Goal: Check status: Check status

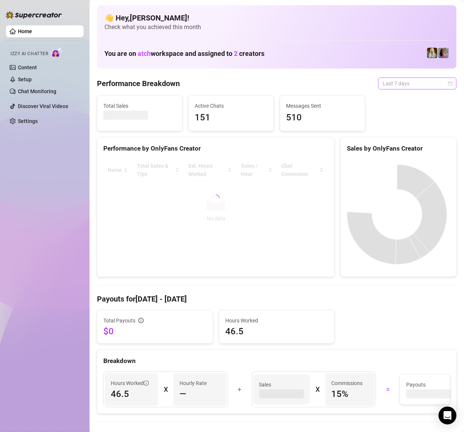
click at [432, 80] on span "Last 7 days" at bounding box center [417, 83] width 69 height 11
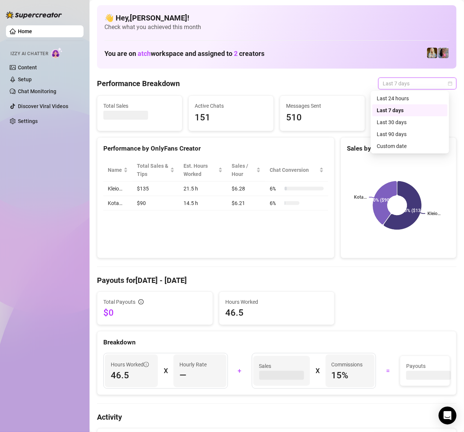
click at [282, 79] on div "Performance Breakdown Last 7 days" at bounding box center [277, 84] width 360 height 12
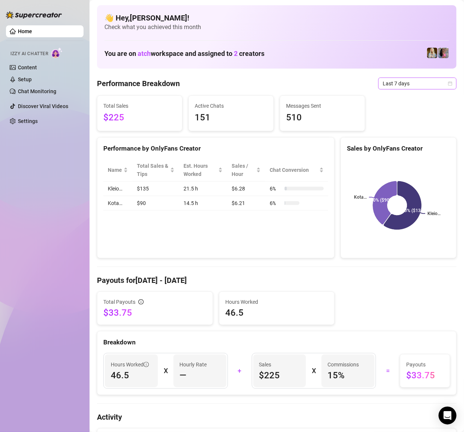
click at [402, 84] on span "Last 7 days" at bounding box center [417, 83] width 69 height 11
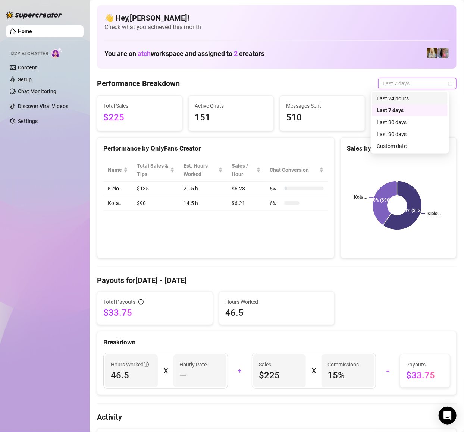
click at [411, 97] on div "Last 24 hours" at bounding box center [410, 98] width 66 height 8
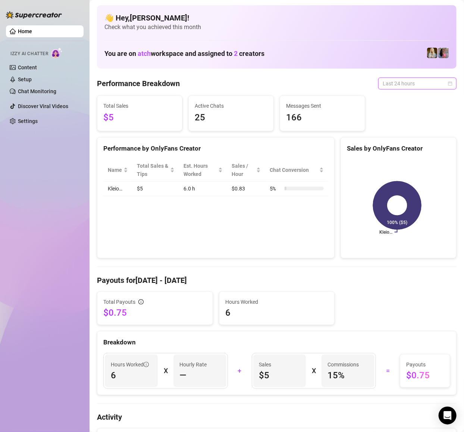
click at [390, 79] on span "Last 24 hours" at bounding box center [417, 83] width 69 height 11
click at [396, 131] on div "Last 90 days" at bounding box center [410, 134] width 66 height 8
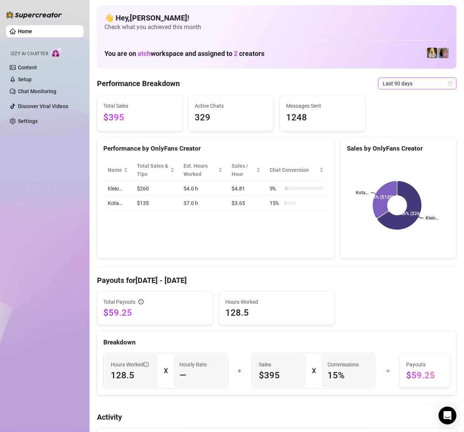
click at [416, 79] on span "Last 90 days" at bounding box center [417, 83] width 69 height 11
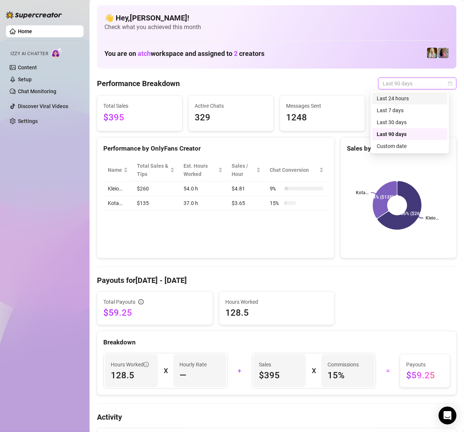
click at [401, 94] on div "Last 24 hours" at bounding box center [410, 98] width 66 height 8
